Goal: Information Seeking & Learning: Check status

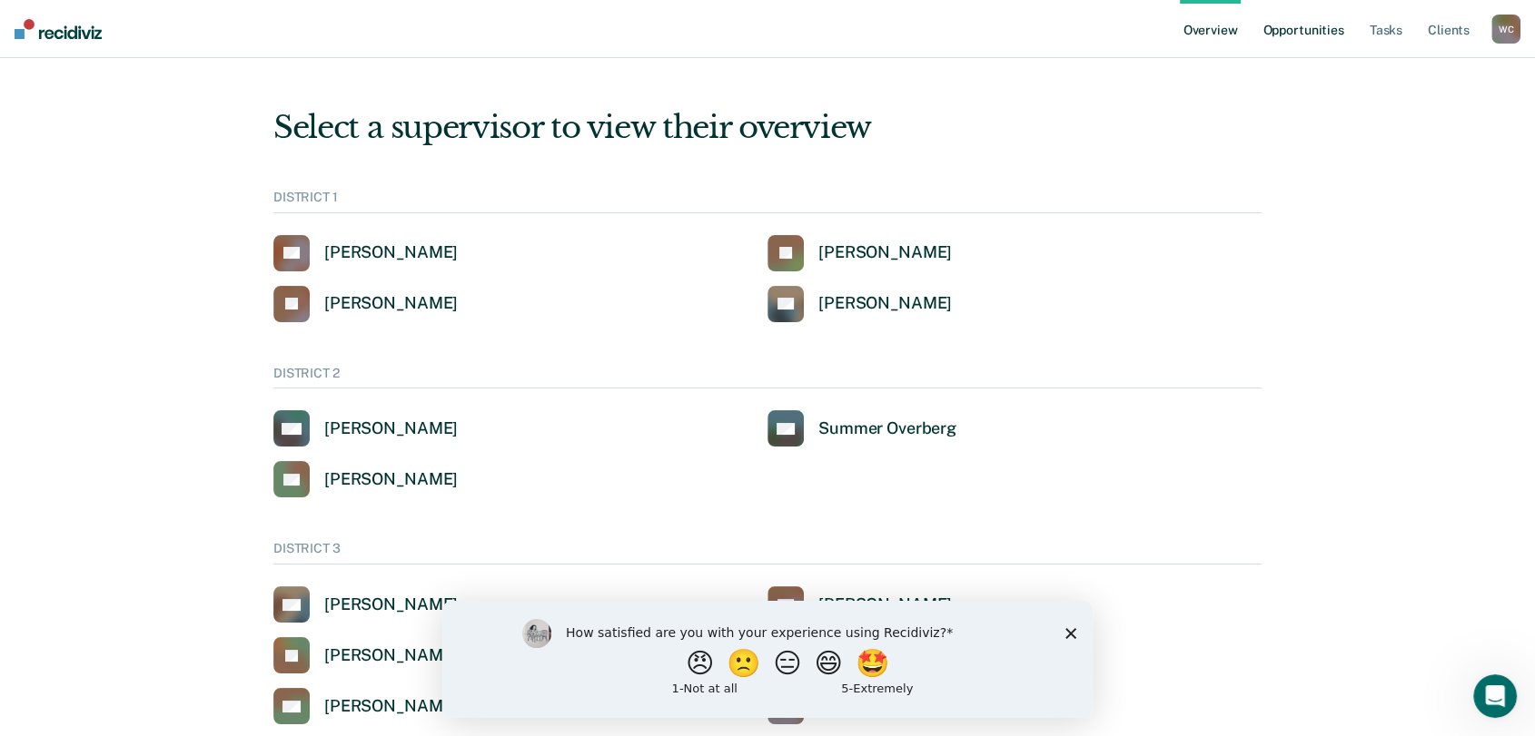
click at [1303, 31] on link "Opportunities" at bounding box center [1303, 29] width 88 height 58
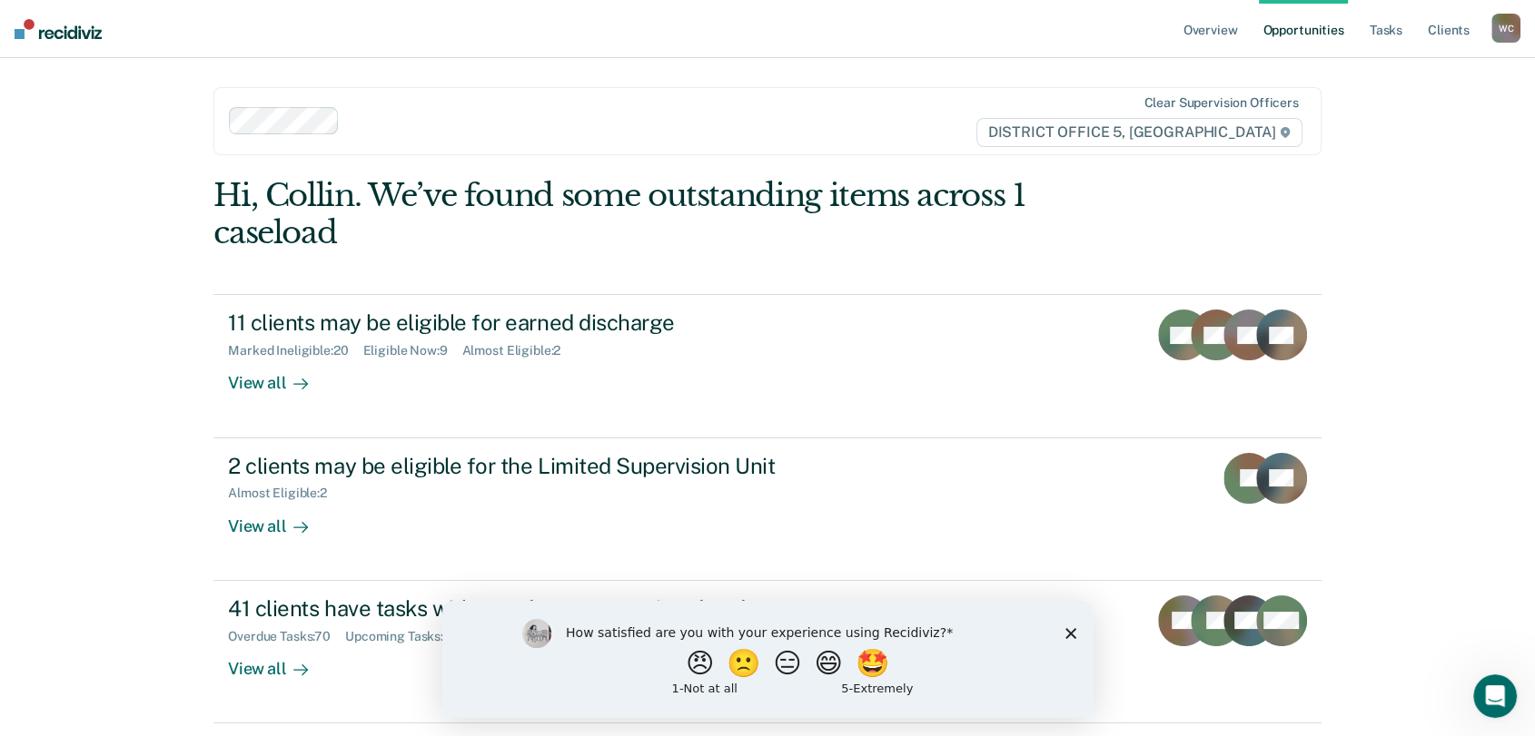
click at [1502, 25] on div "W C" at bounding box center [1505, 28] width 29 height 29
click at [1420, 116] on link "Go to Operations" at bounding box center [1432, 119] width 146 height 15
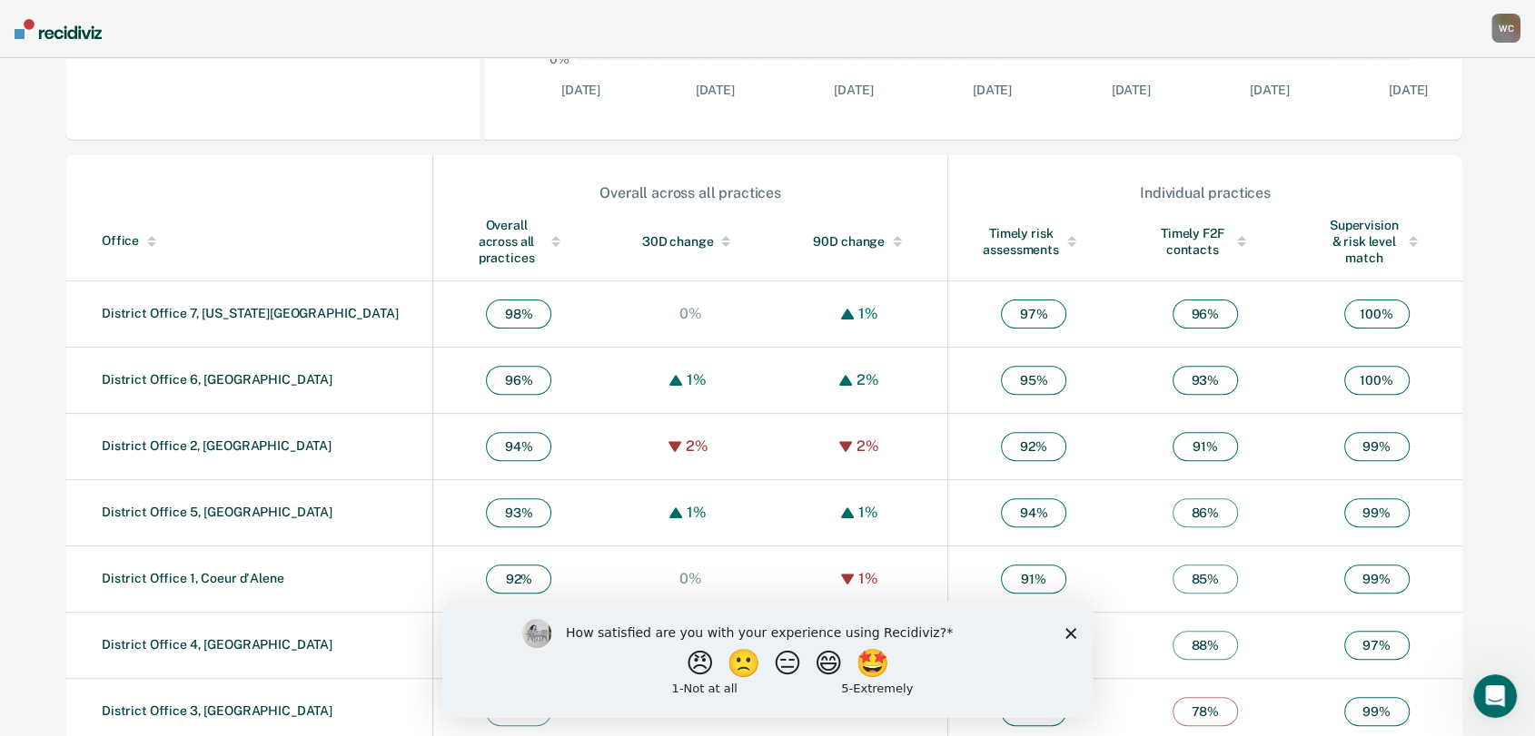
scroll to position [529, 0]
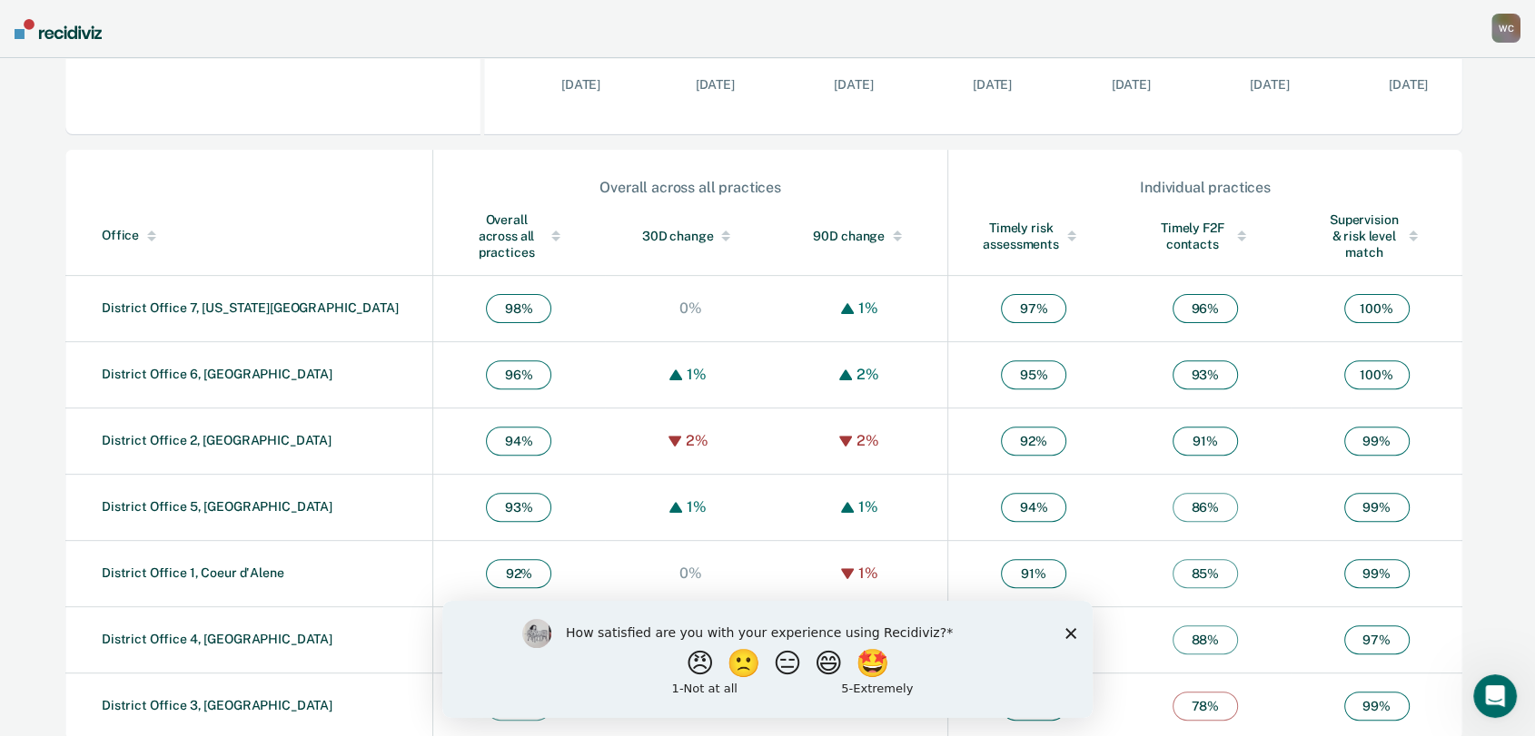
click at [1069, 636] on icon "Close survey" at bounding box center [1070, 633] width 11 height 11
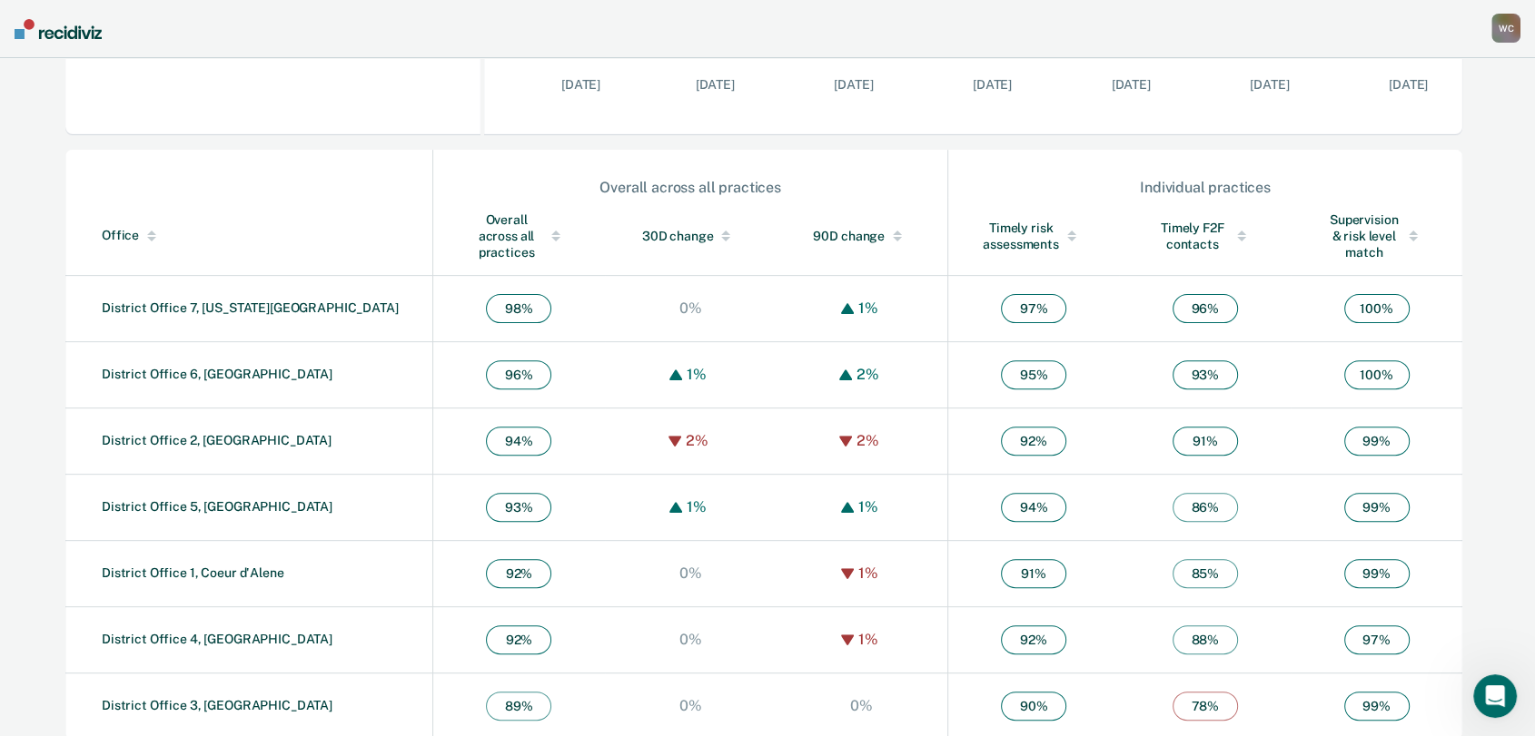
click at [212, 499] on link "District Office 5, [GEOGRAPHIC_DATA]" at bounding box center [217, 506] width 231 height 15
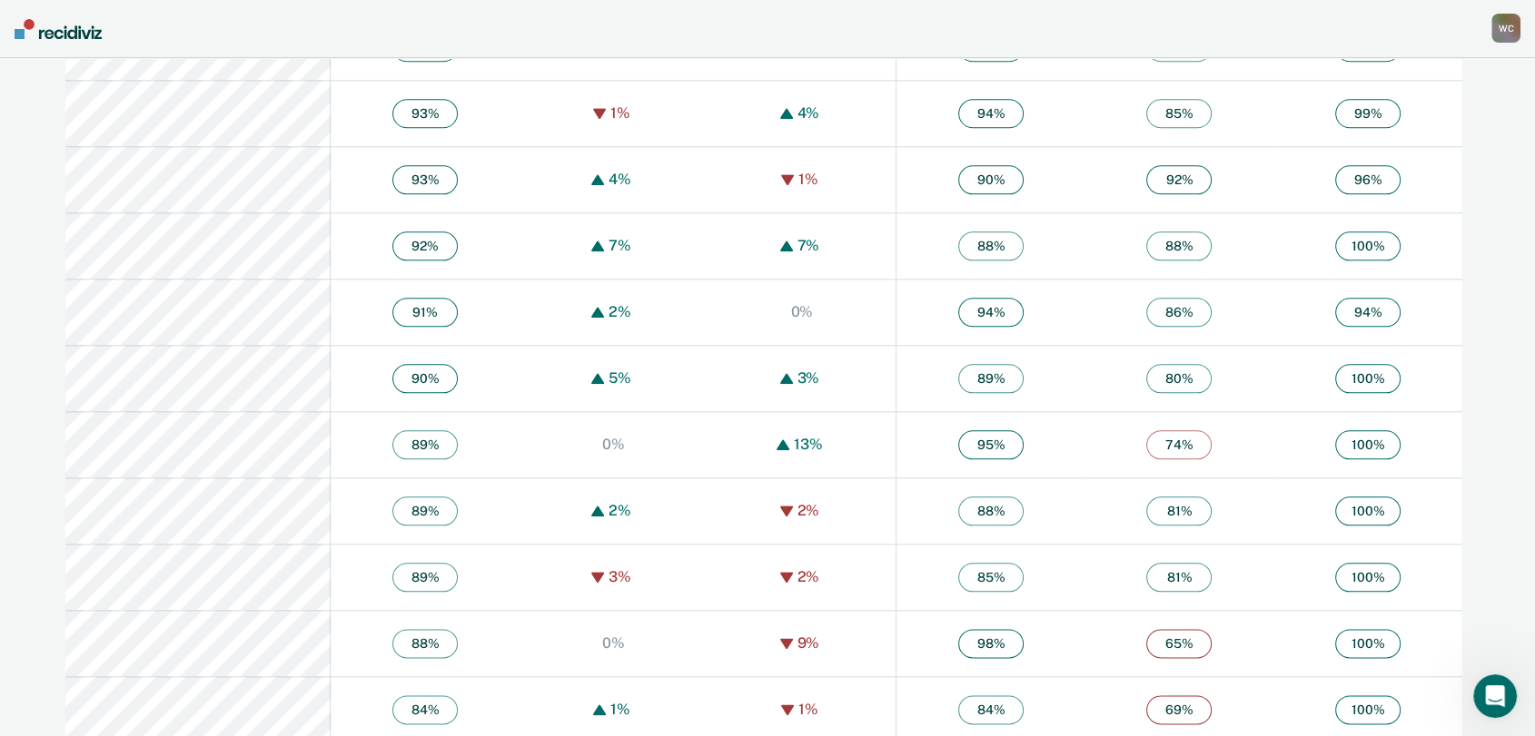
scroll to position [1984, 0]
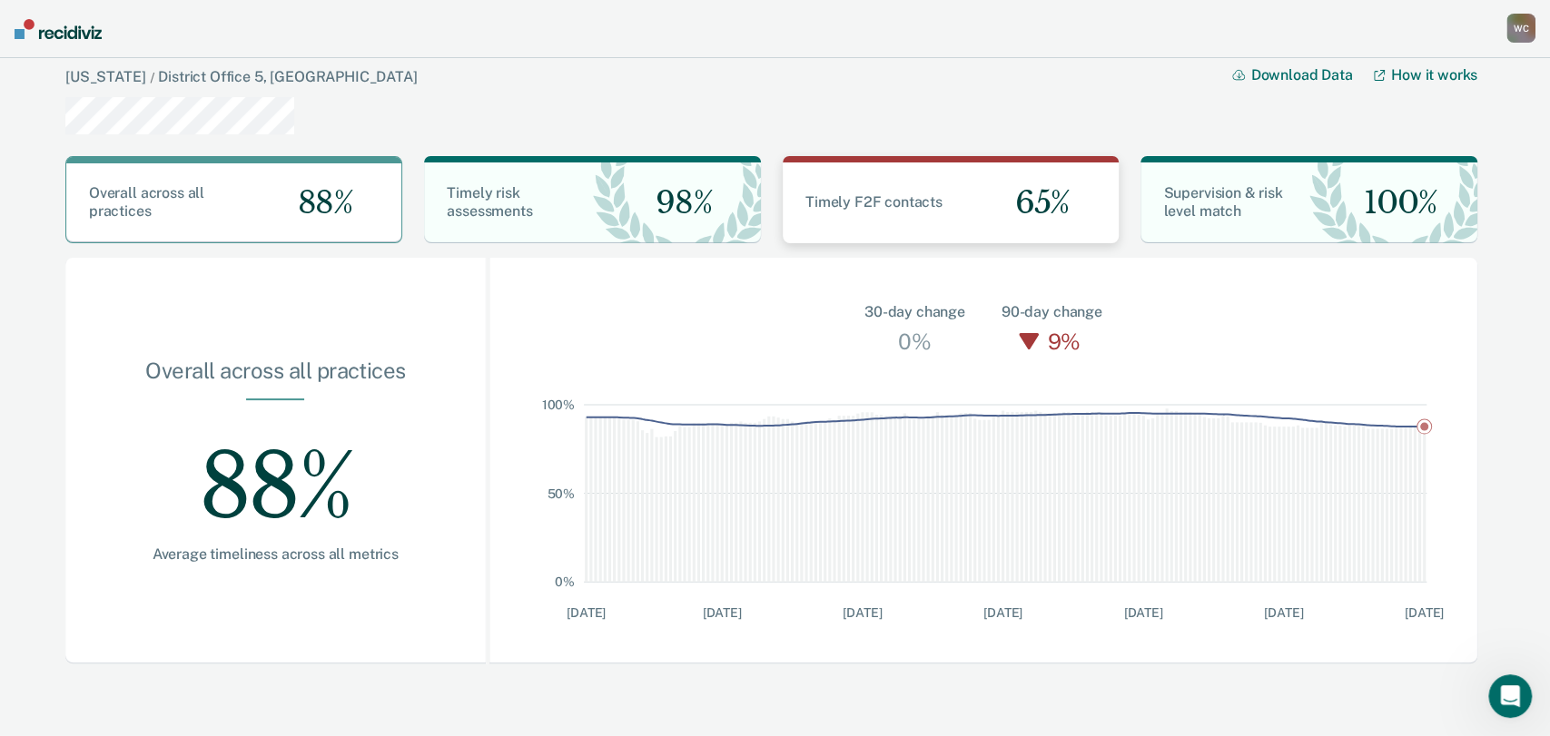
click at [1042, 190] on span "65%" at bounding box center [1035, 202] width 69 height 37
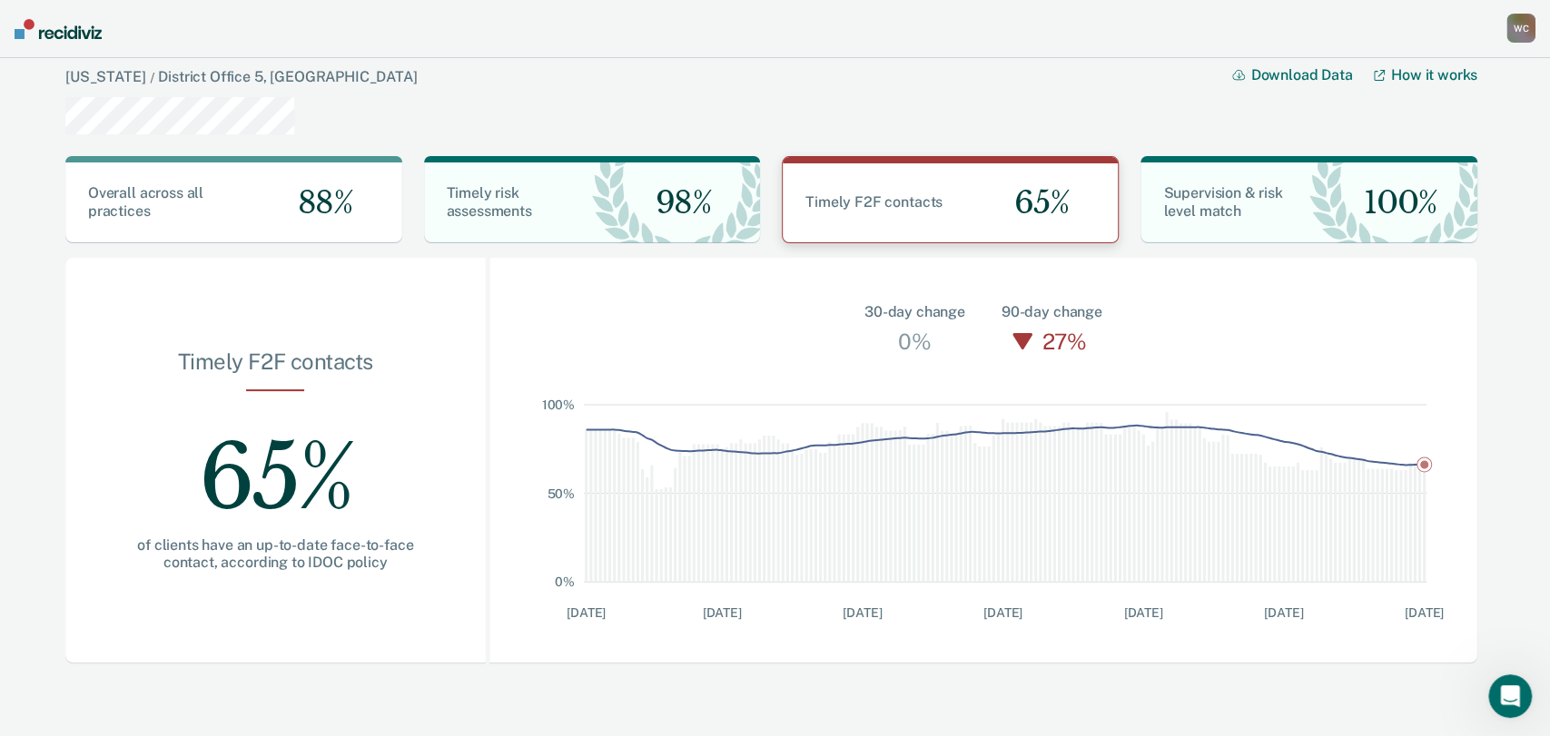
click at [987, 187] on div "65%" at bounding box center [1035, 202] width 168 height 79
click at [635, 201] on div "98%" at bounding box center [676, 203] width 168 height 81
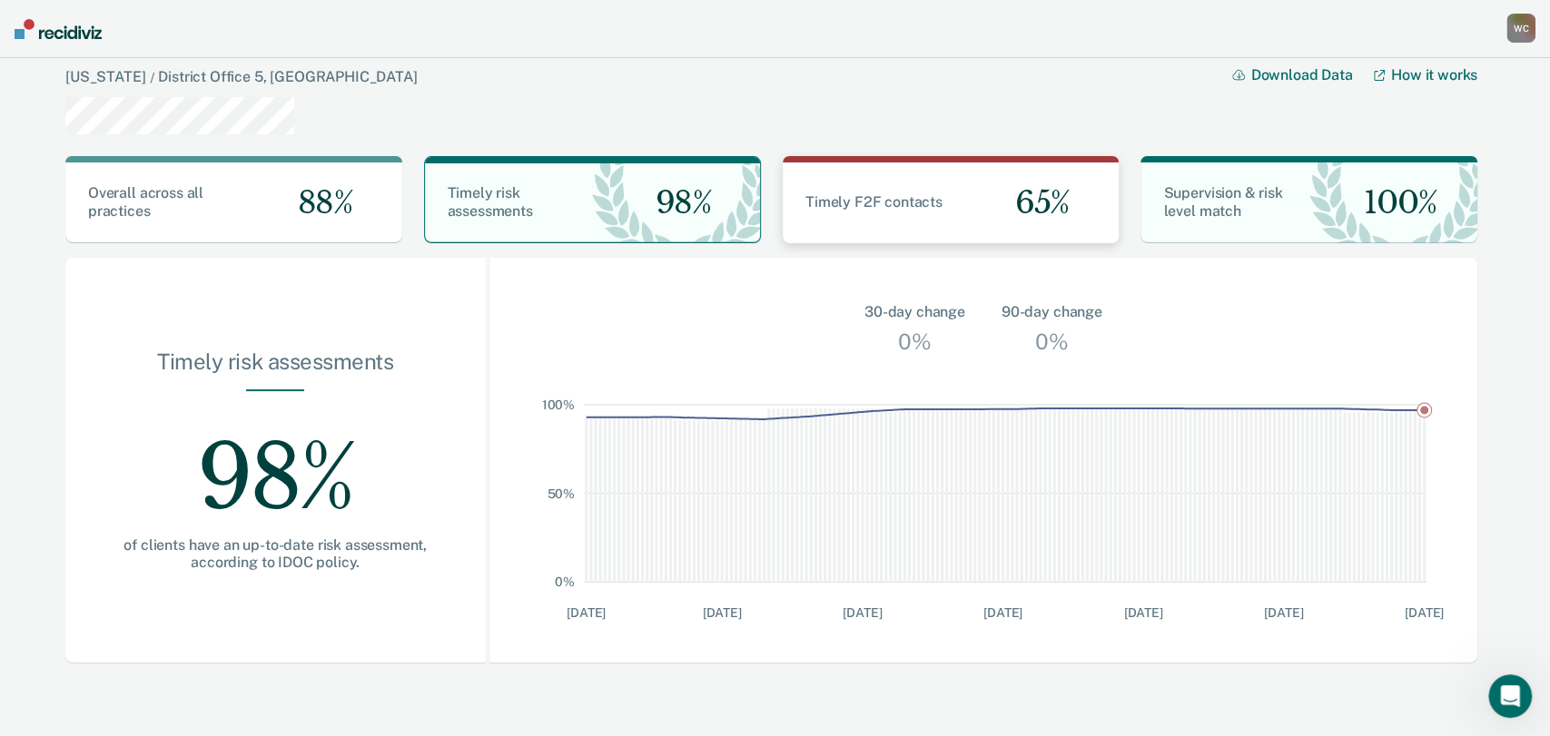
click at [847, 190] on div "Timely F2F contacts 65%" at bounding box center [951, 203] width 337 height 81
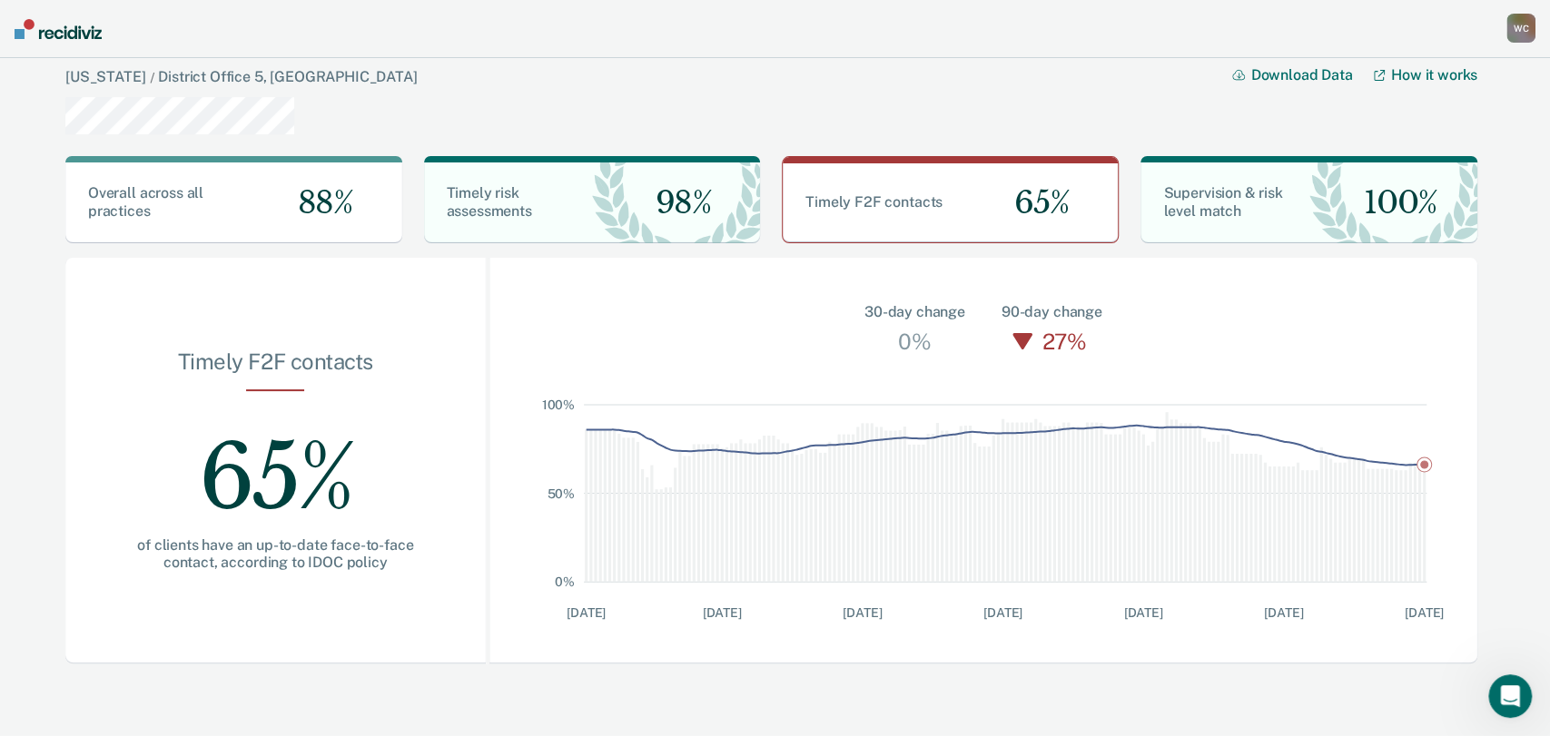
click at [1022, 336] on icon at bounding box center [1023, 341] width 20 height 16
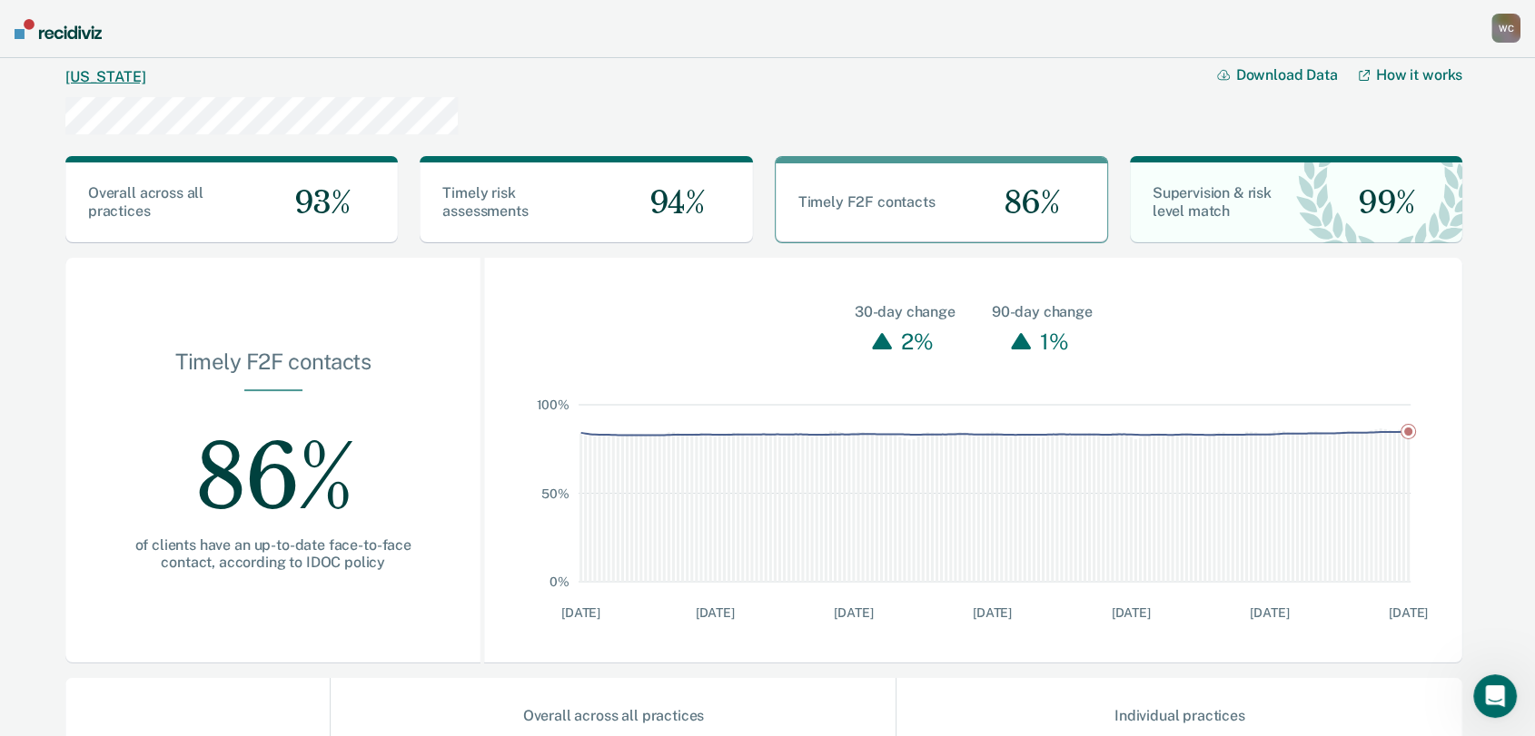
click at [85, 78] on link "[US_STATE]" at bounding box center [105, 76] width 80 height 17
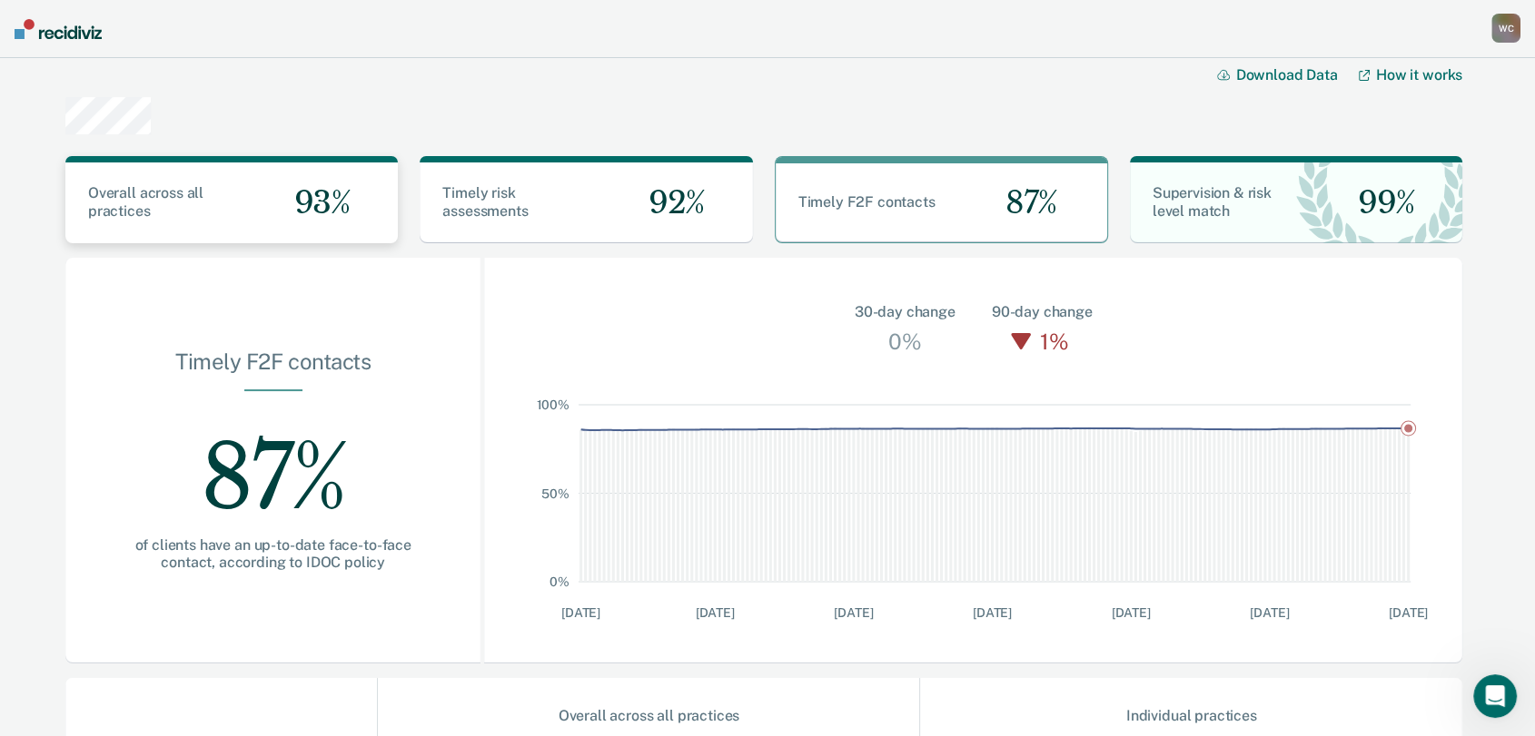
click at [318, 220] on span "93%" at bounding box center [315, 202] width 71 height 37
